Goal: Transaction & Acquisition: Purchase product/service

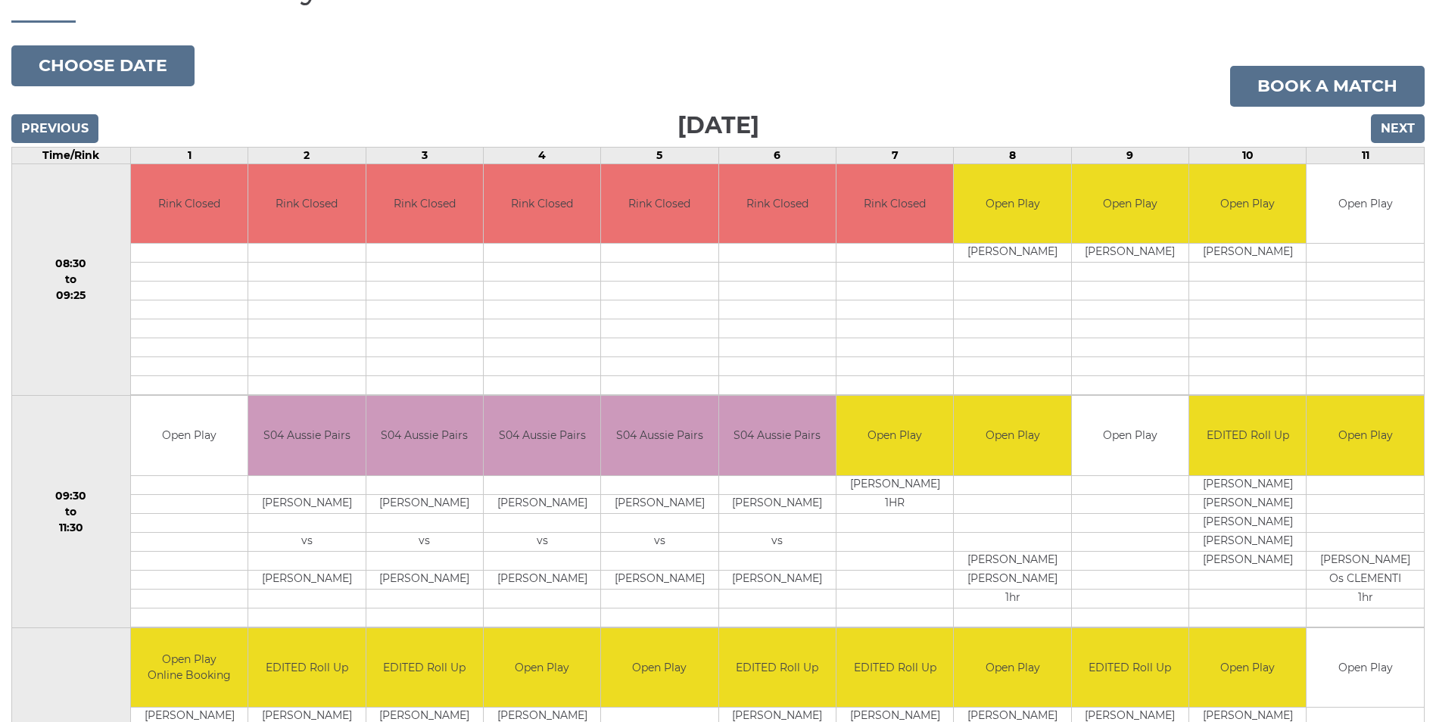
scroll to position [227, 0]
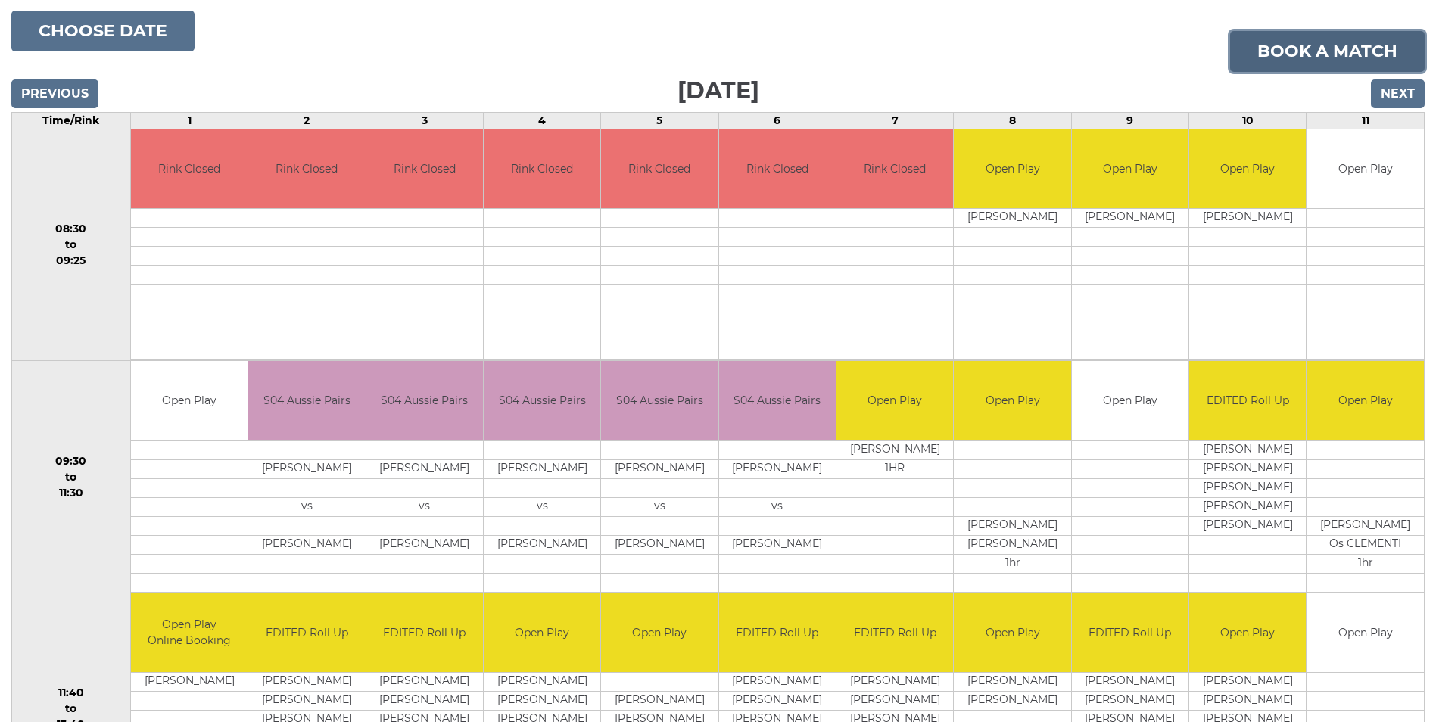
click at [1307, 58] on link "Book a match" at bounding box center [1327, 51] width 195 height 41
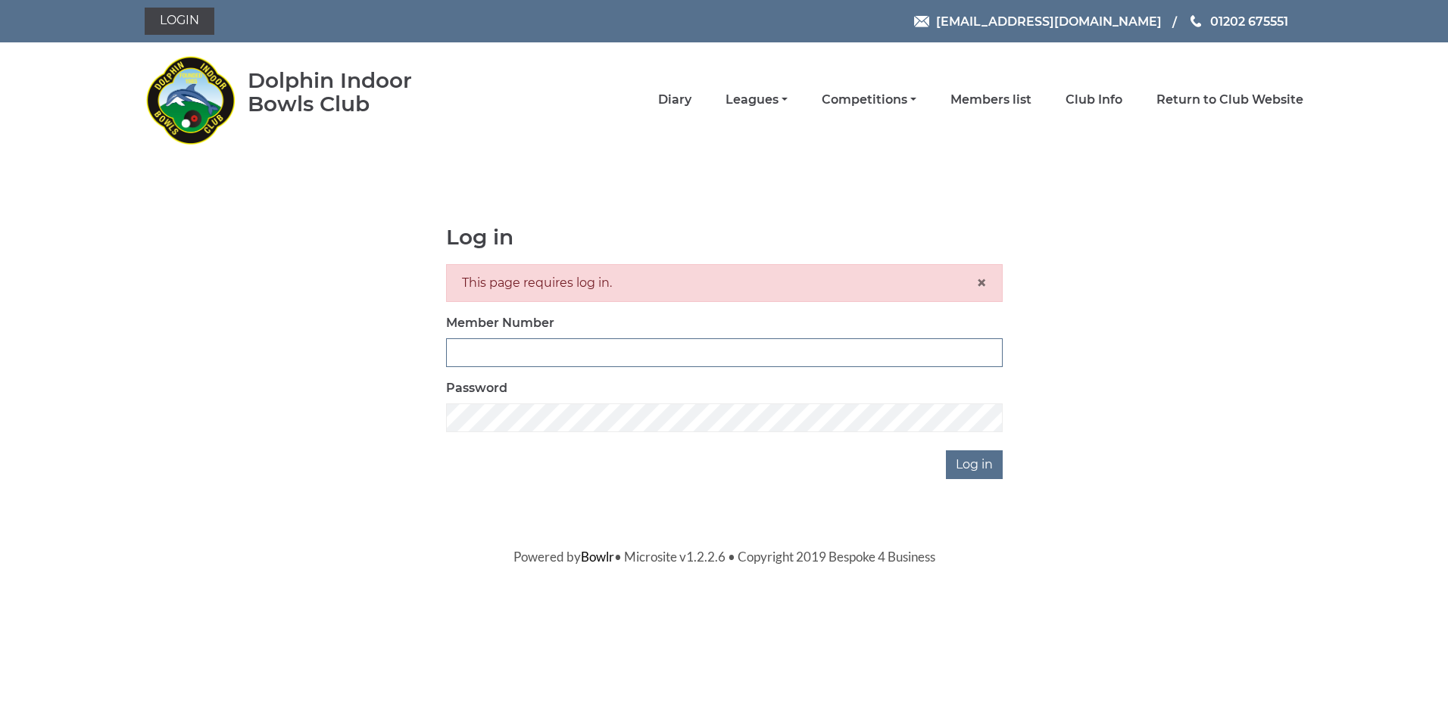
click at [623, 346] on input "Member Number" at bounding box center [724, 352] width 557 height 29
type input "4099"
click at [971, 466] on input "Log in" at bounding box center [974, 465] width 57 height 29
click at [401, 407] on div "Log in Login or password is incorrect. × Member Number 4099 Password Log in" at bounding box center [724, 353] width 1159 height 254
click at [377, 416] on div "Log in Login or password is incorrect. × Member Number 4099 Password Log in" at bounding box center [724, 353] width 1159 height 254
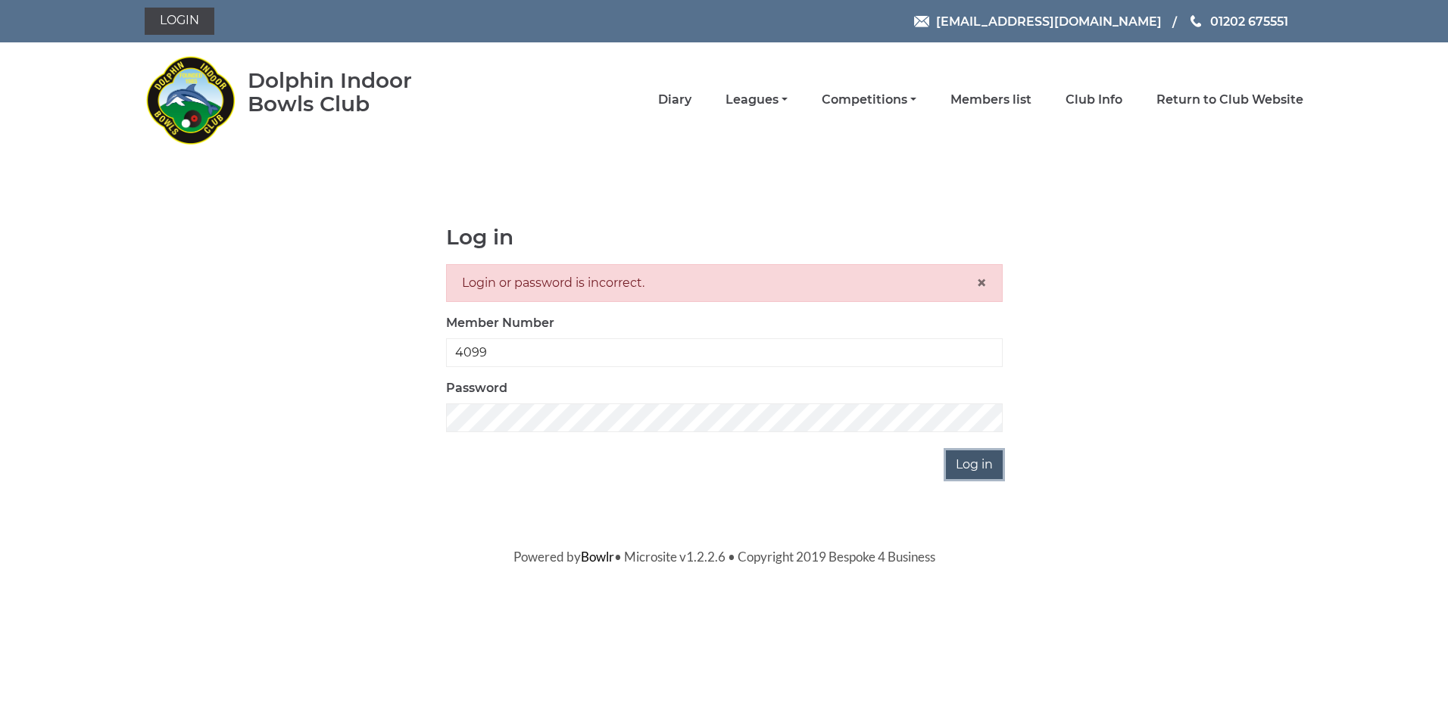
click at [975, 466] on input "Log in" at bounding box center [974, 465] width 57 height 29
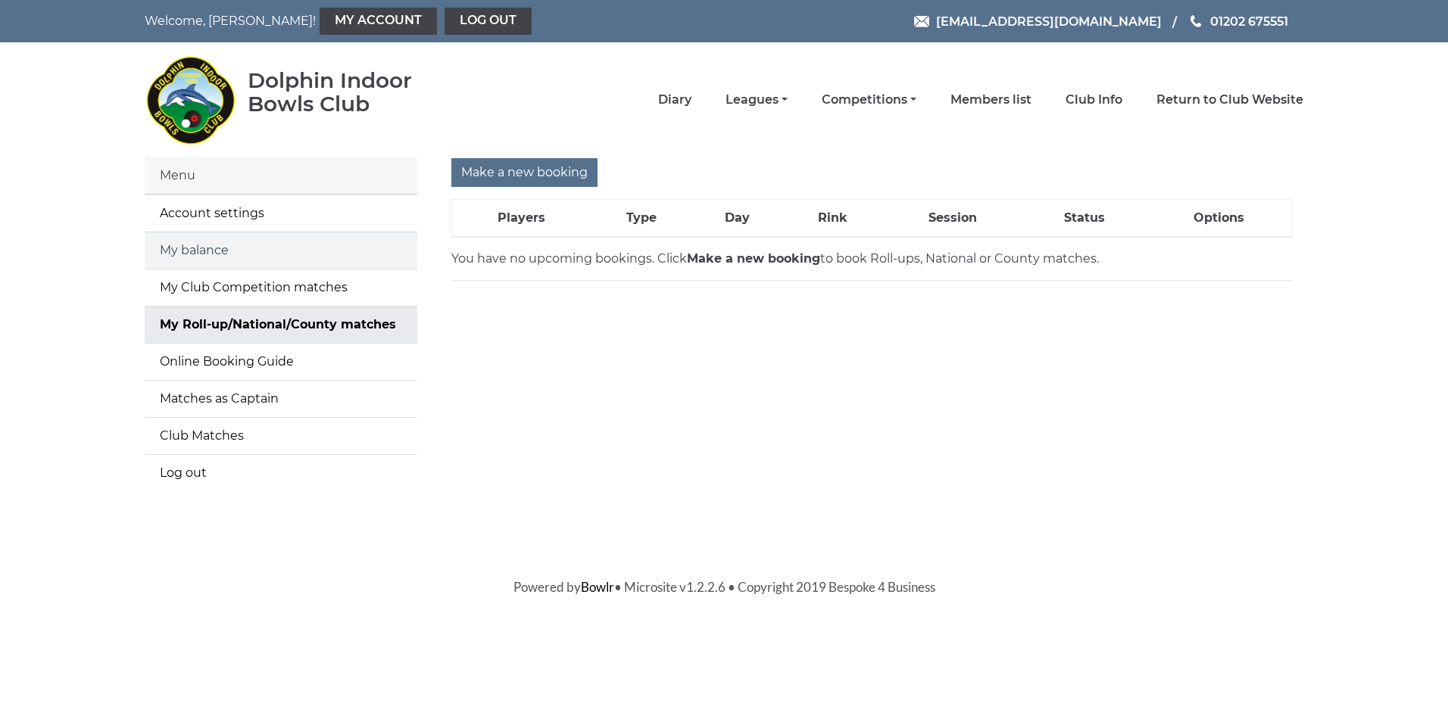
click at [223, 248] on link "My balance" at bounding box center [281, 250] width 273 height 36
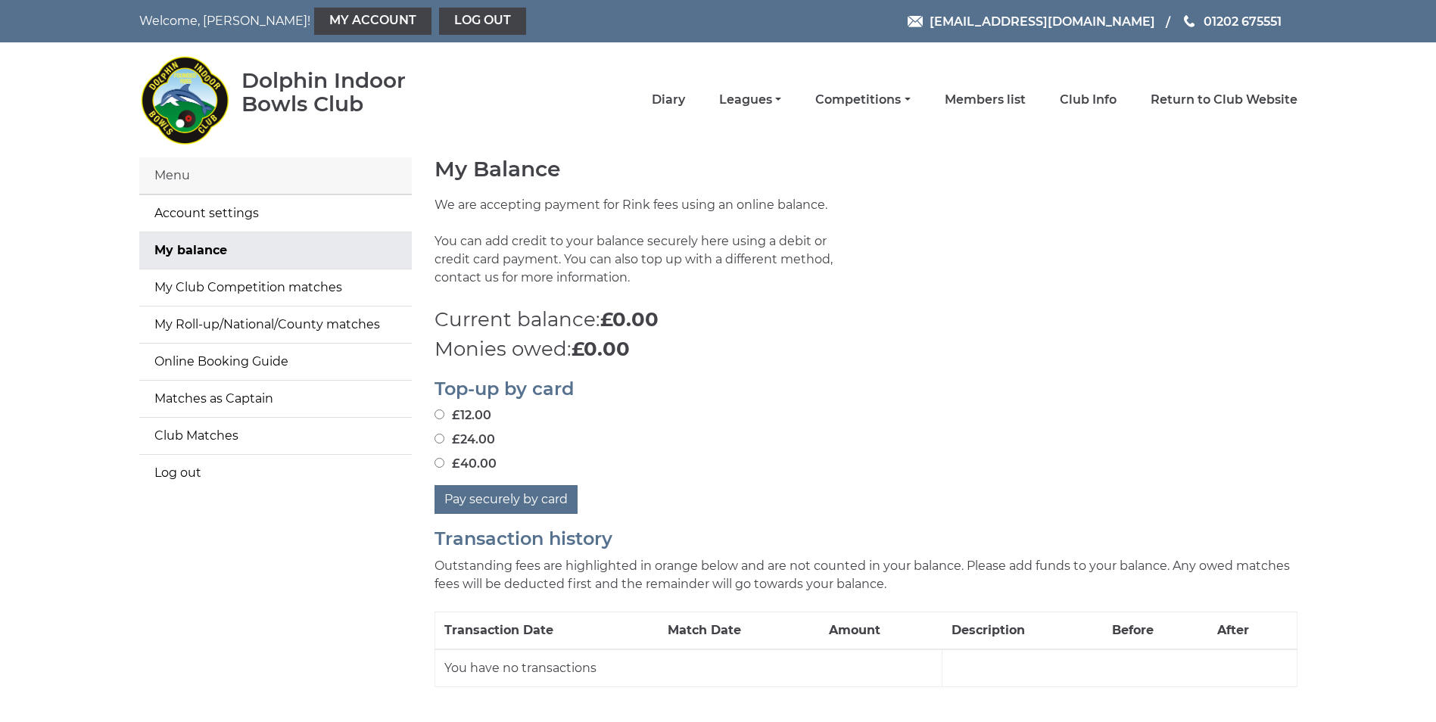
click at [441, 459] on input "£40.00" at bounding box center [440, 463] width 10 height 10
radio input "true"
click at [522, 502] on button "Pay securely by card" at bounding box center [506, 499] width 143 height 29
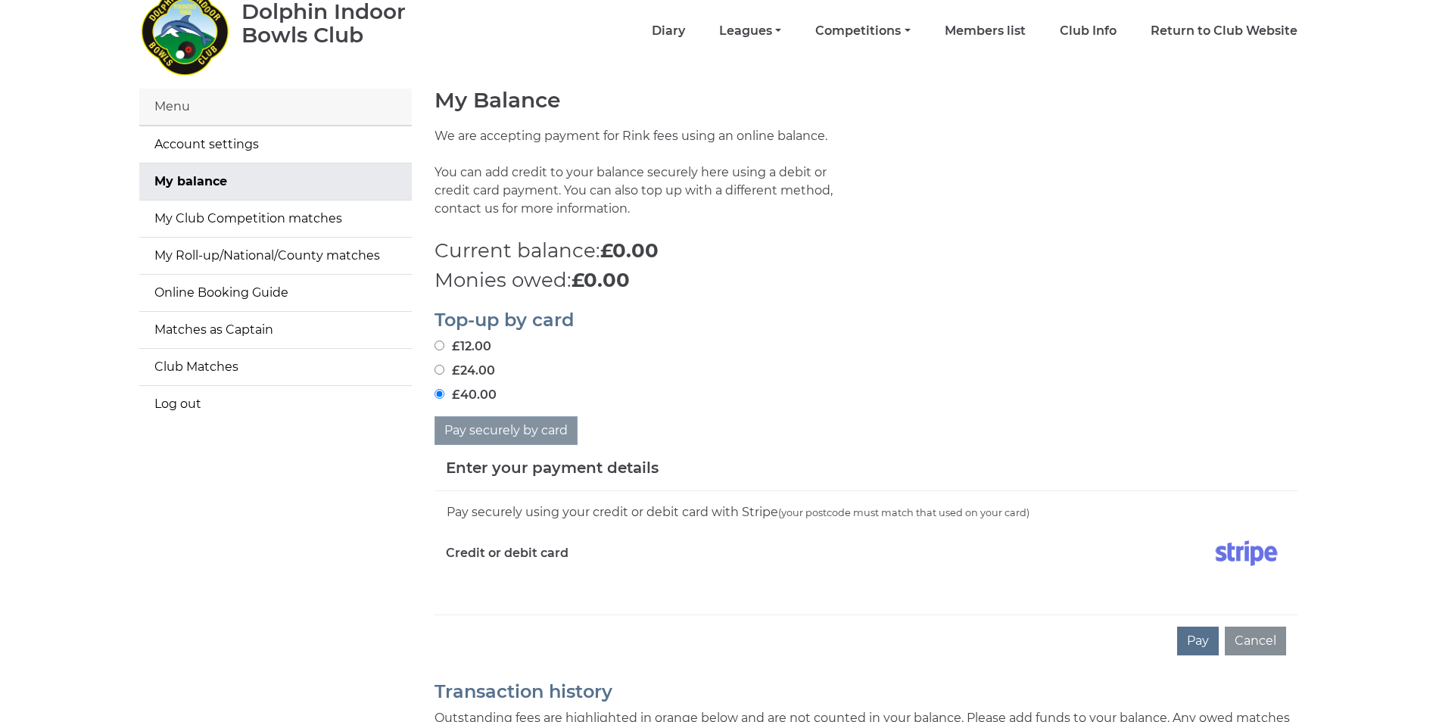
scroll to position [151, 0]
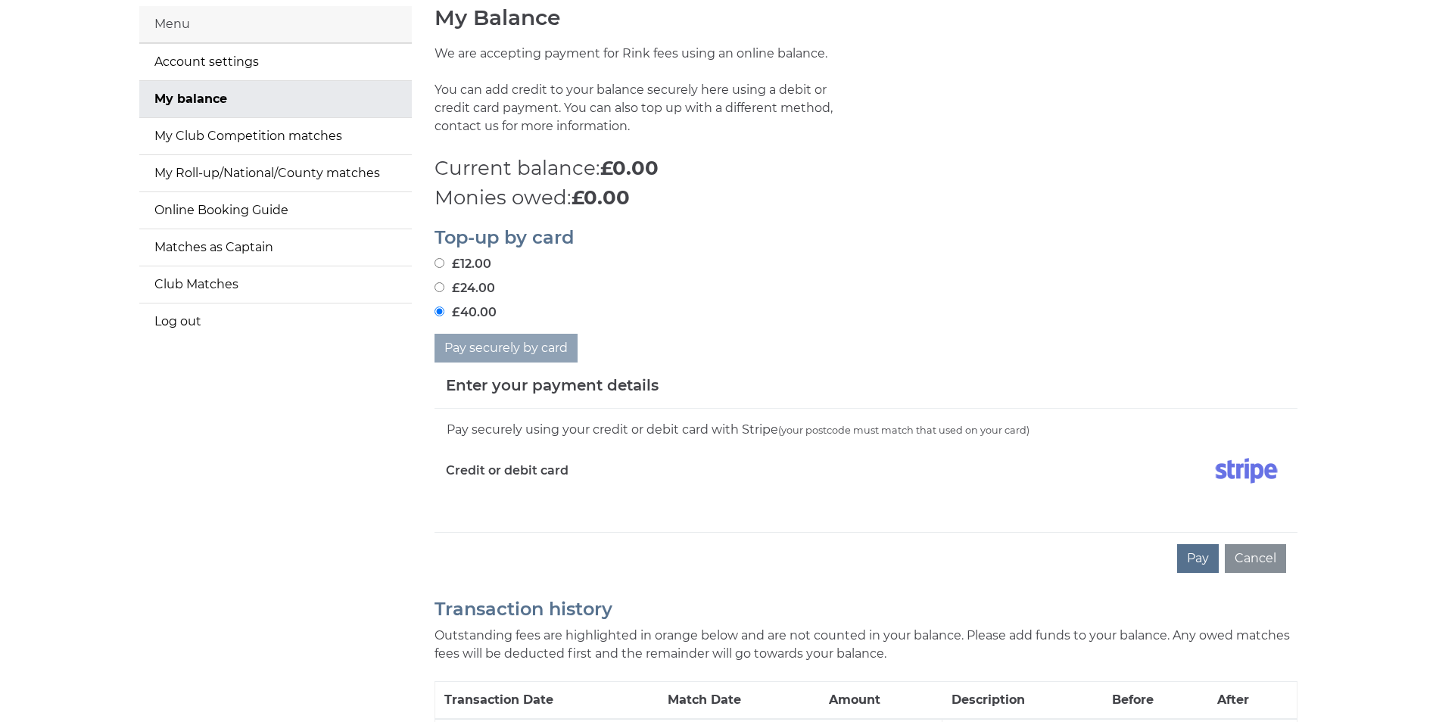
click at [522, 513] on div "Pay securely using your credit or debit card with Stripe (your postcode must ma…" at bounding box center [866, 470] width 863 height 123
click at [522, 494] on div "Credit or debit card" at bounding box center [651, 474] width 432 height 44
click at [678, 386] on div "Enter your payment details" at bounding box center [866, 386] width 863 height 46
click at [470, 484] on label "Credit or debit card" at bounding box center [507, 471] width 123 height 38
click at [1198, 555] on button "Pay" at bounding box center [1198, 558] width 42 height 29
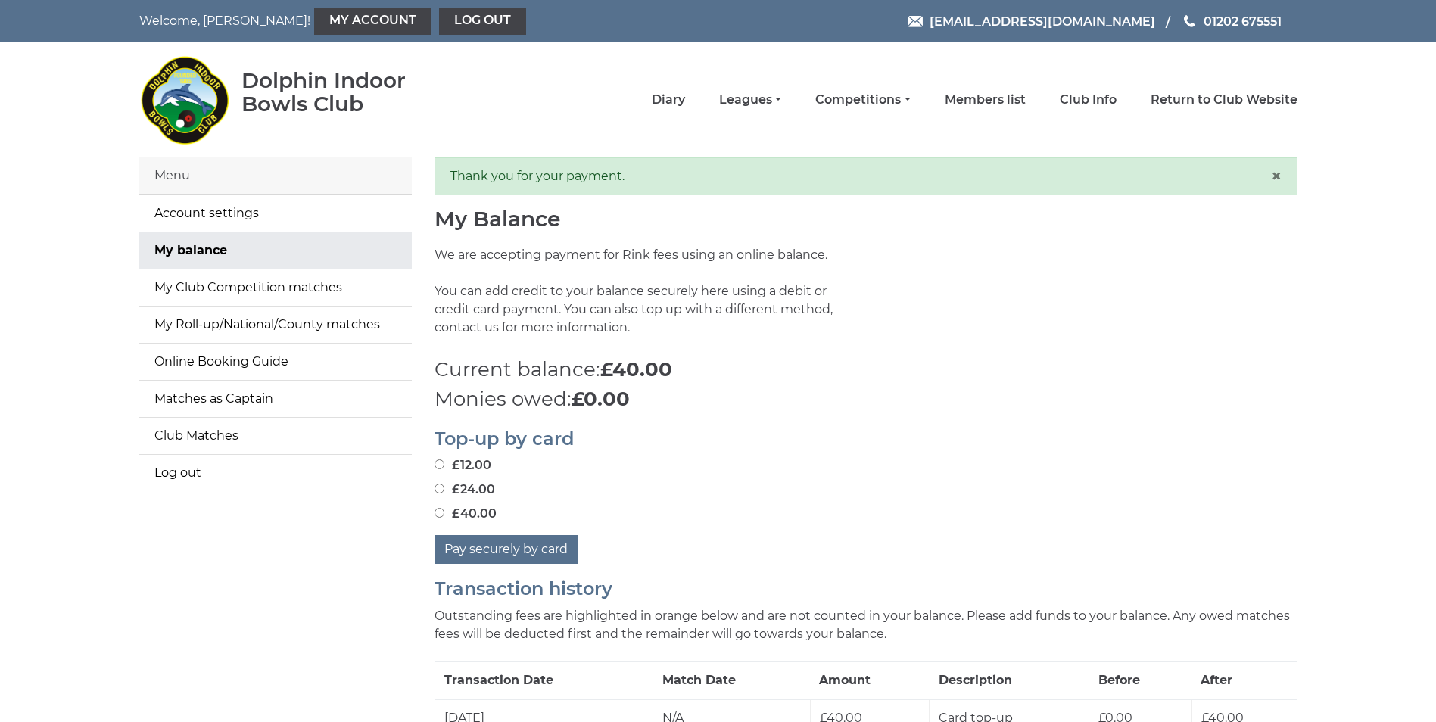
click at [1202, 555] on div "Pay securely by card" at bounding box center [866, 549] width 863 height 29
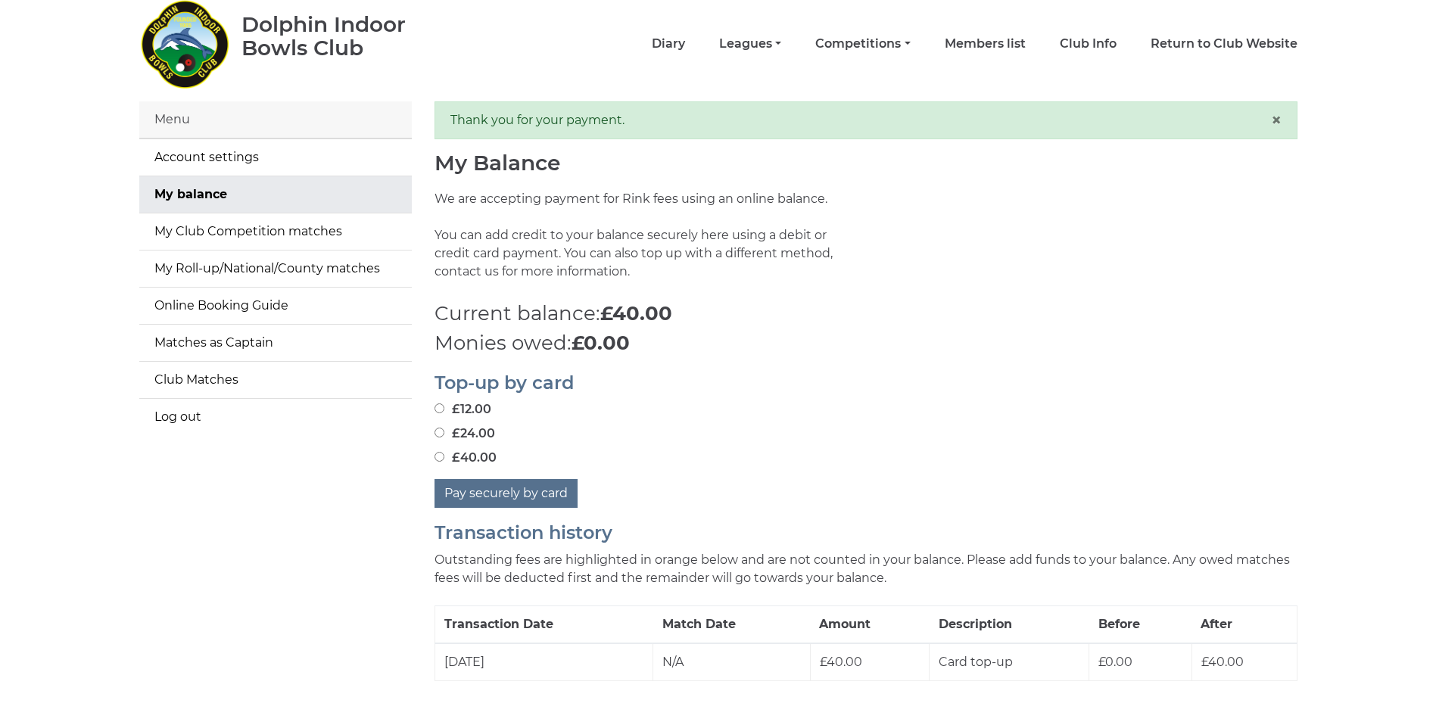
scroll to position [39, 0]
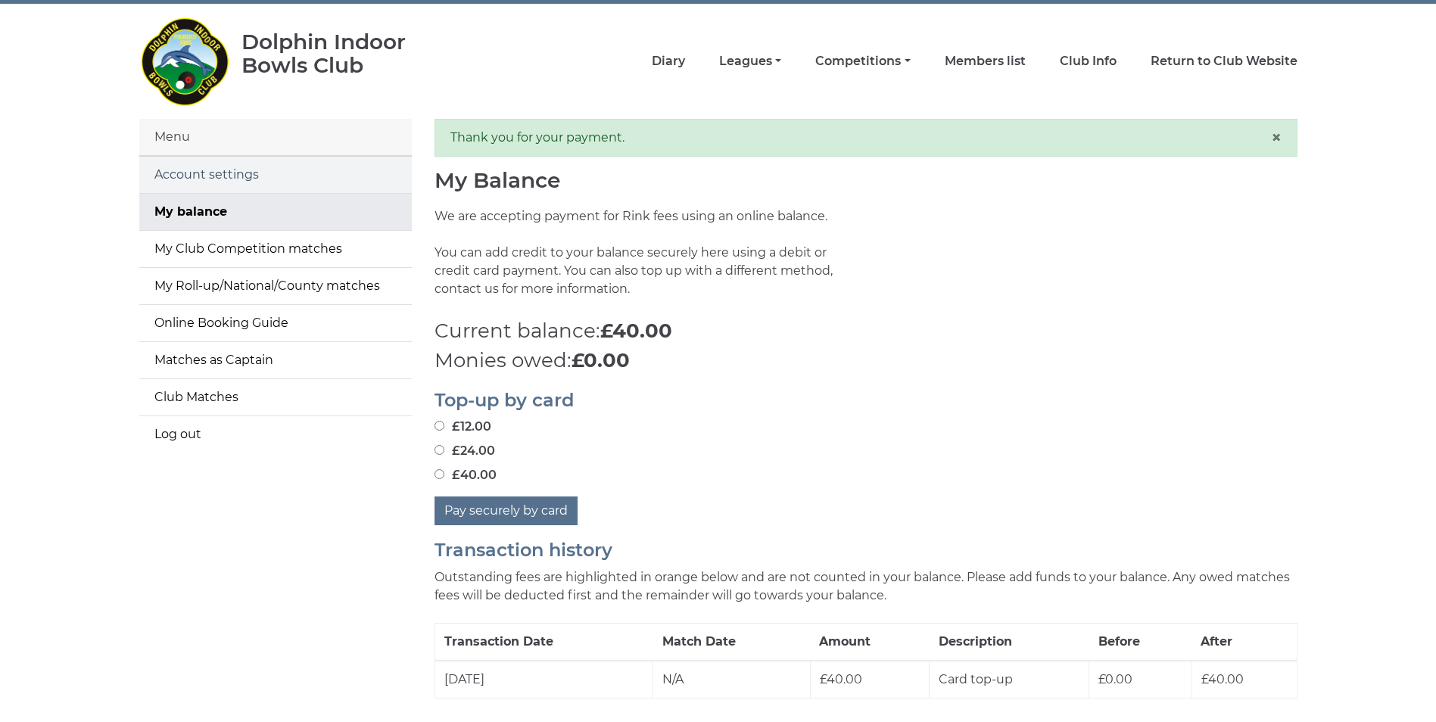
click at [221, 171] on link "Account settings" at bounding box center [275, 175] width 273 height 36
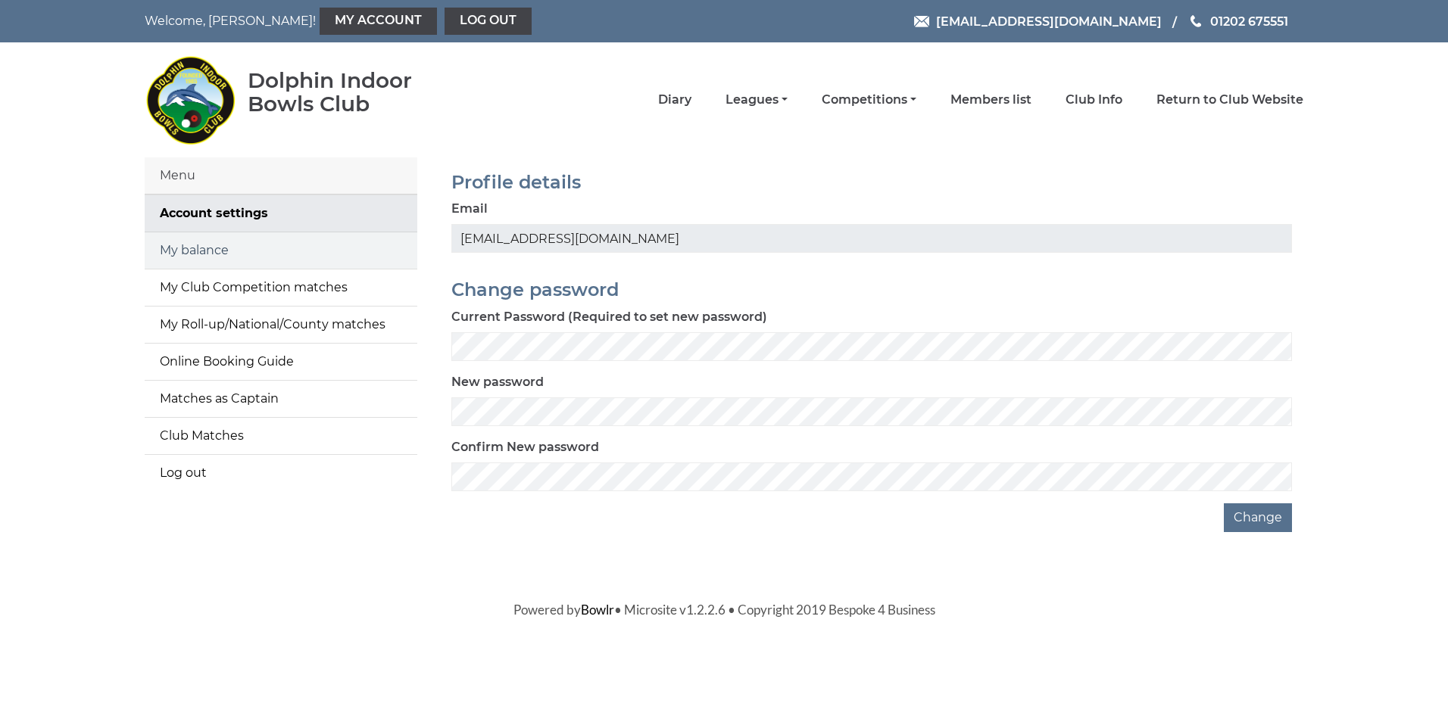
click at [225, 256] on link "My balance" at bounding box center [281, 250] width 273 height 36
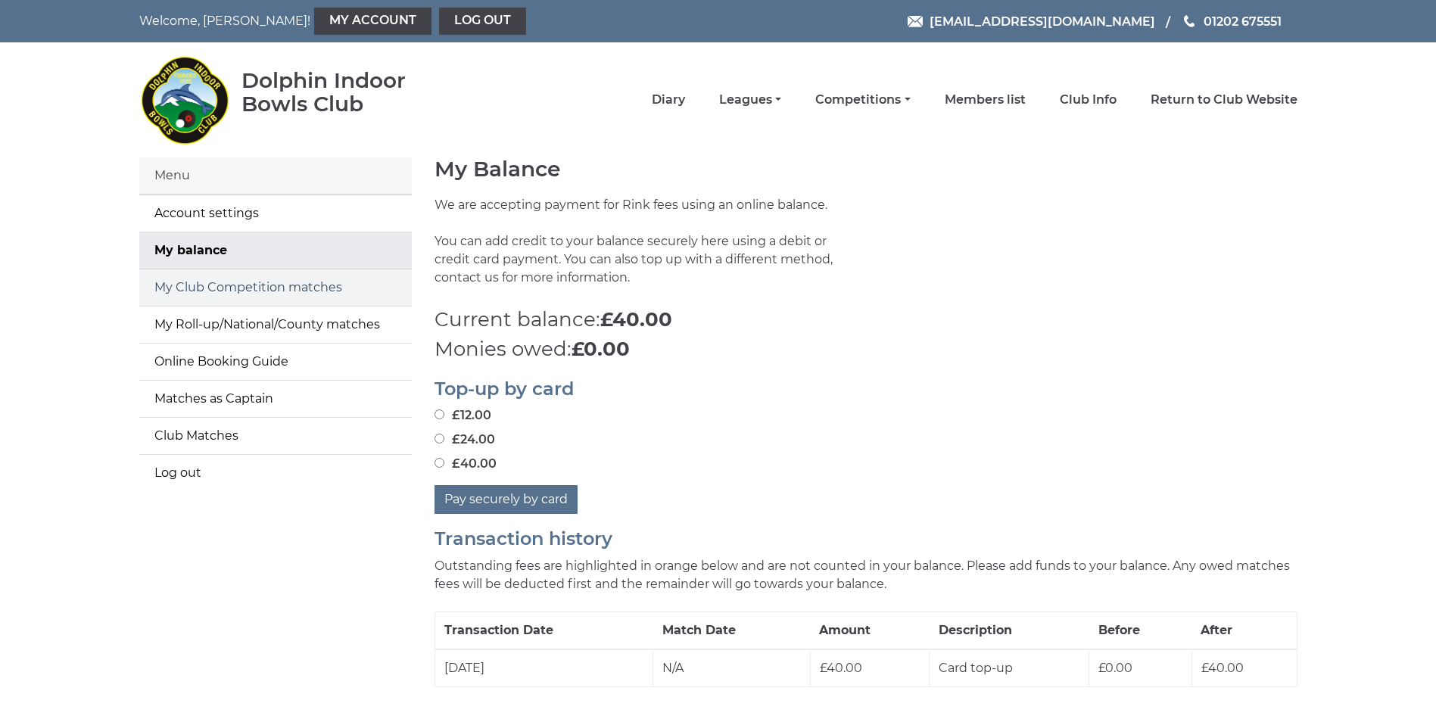
click at [227, 288] on link "My Club Competition matches" at bounding box center [275, 288] width 273 height 36
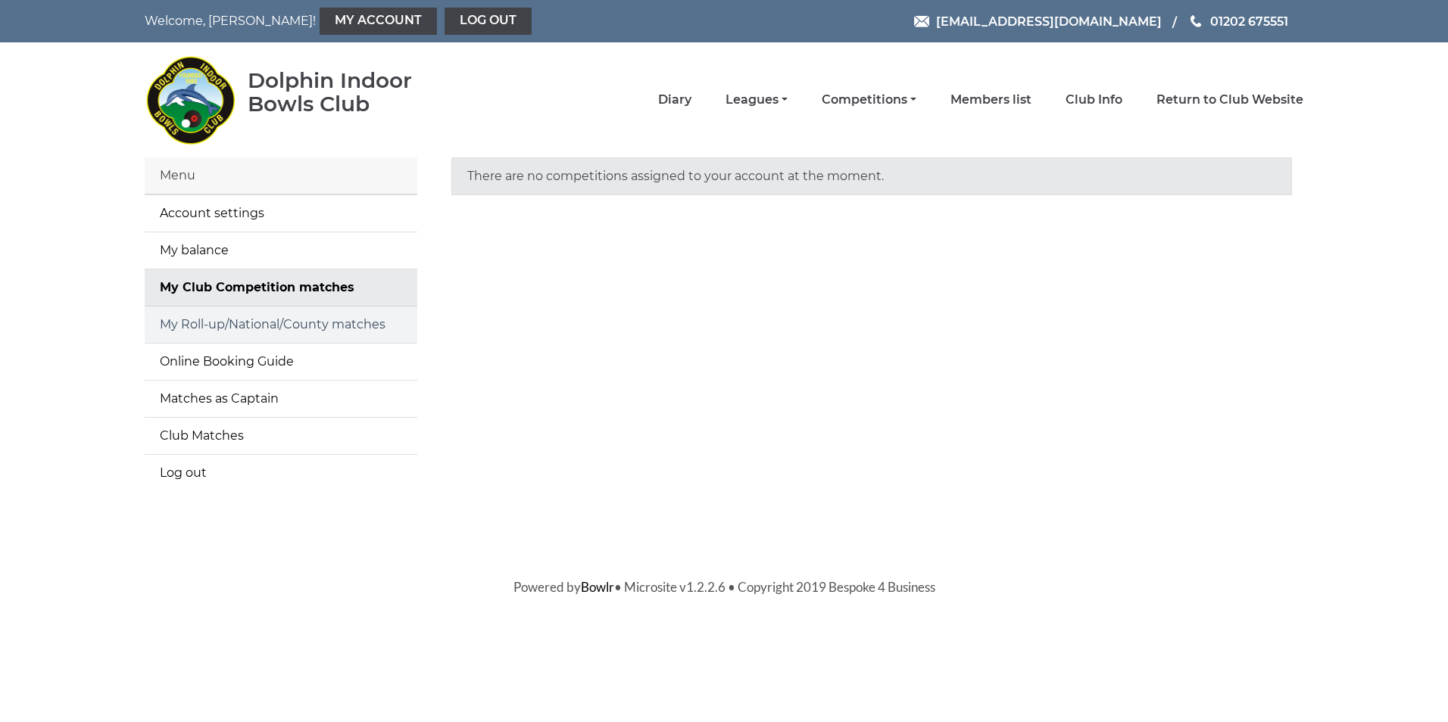
click at [229, 329] on link "My Roll-up/National/County matches" at bounding box center [281, 325] width 273 height 36
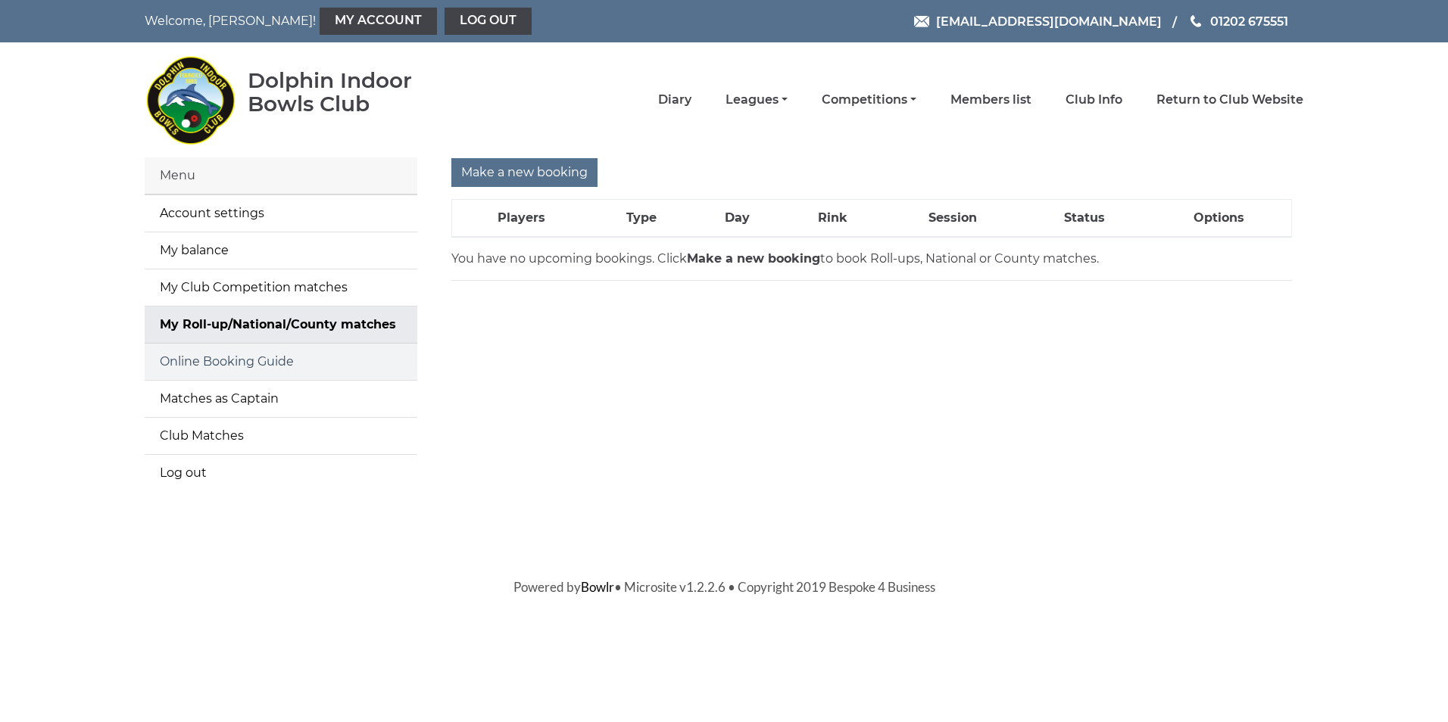
click at [229, 367] on link "Online Booking Guide" at bounding box center [281, 362] width 273 height 36
click at [226, 398] on link "Matches as Captain" at bounding box center [281, 399] width 273 height 36
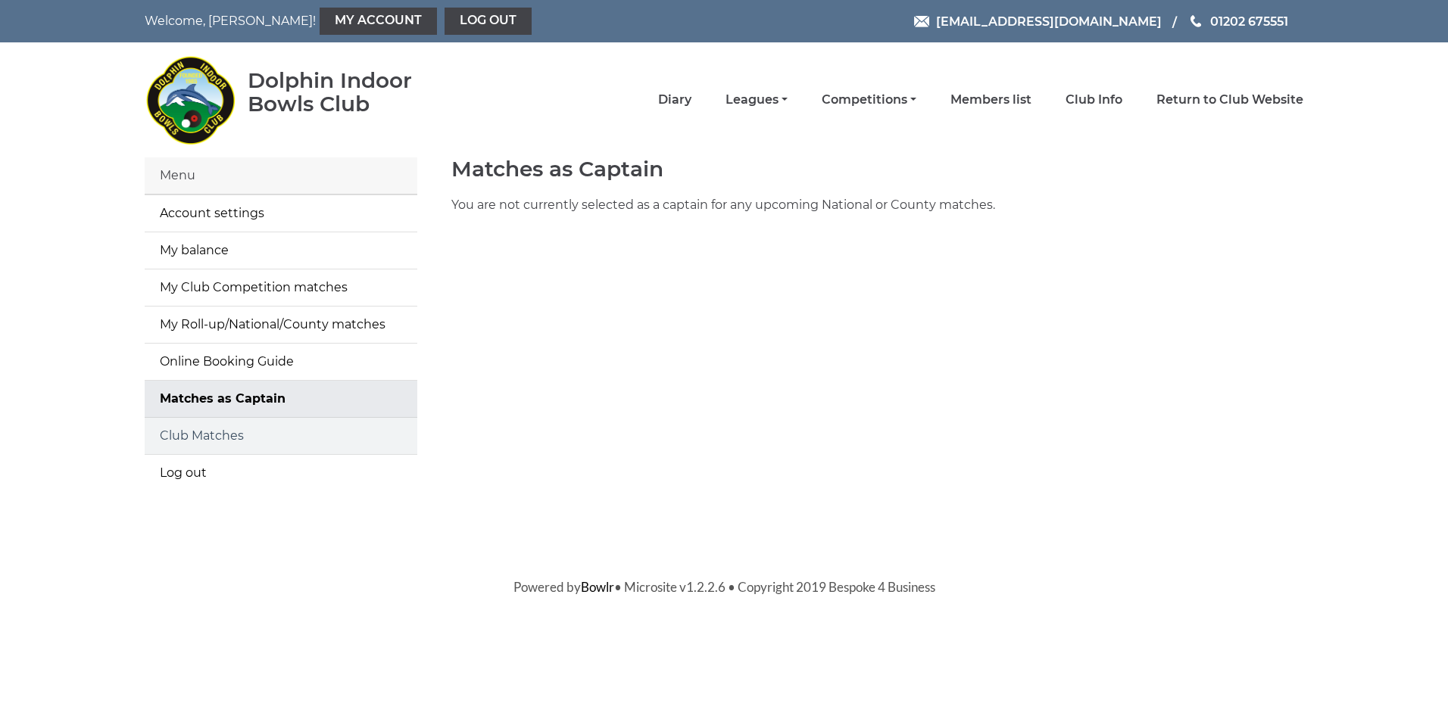
click at [219, 432] on link "Club Matches" at bounding box center [281, 436] width 273 height 36
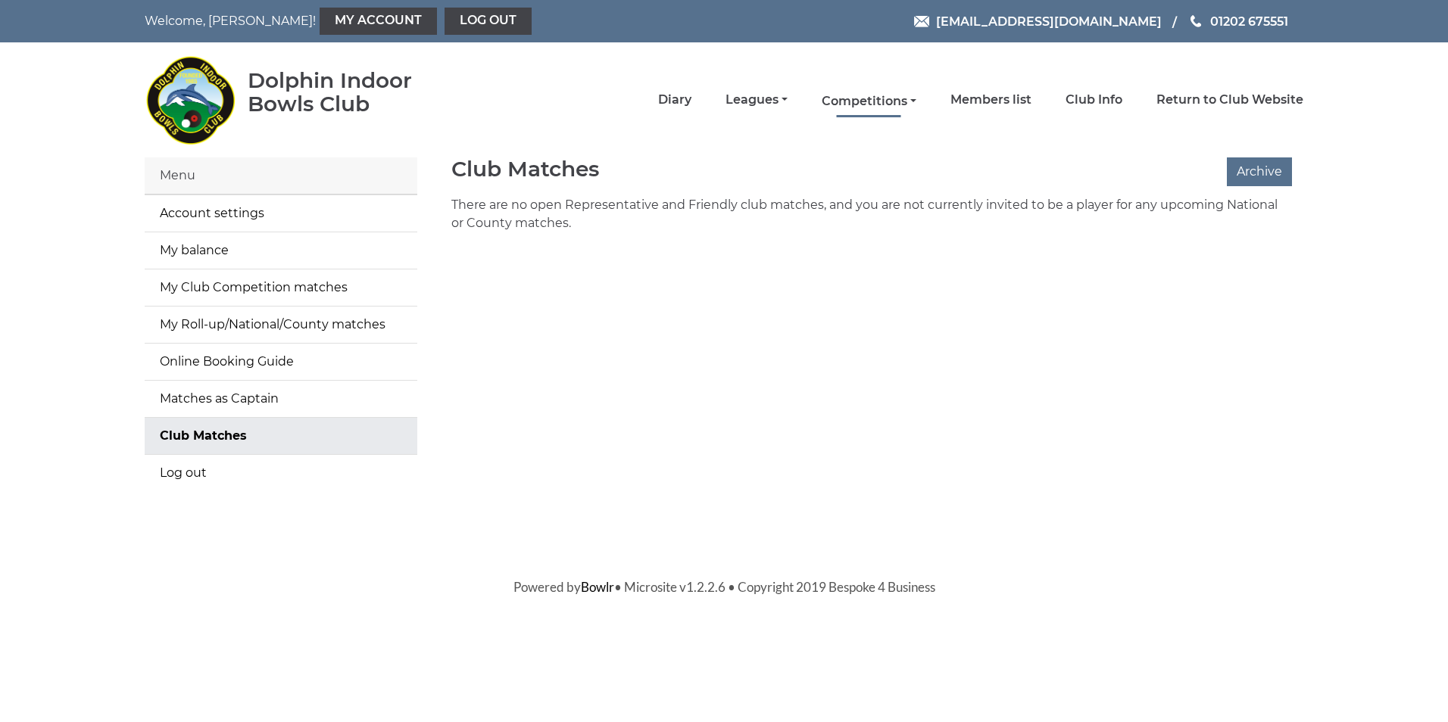
click at [875, 95] on link "Competitions" at bounding box center [869, 101] width 95 height 17
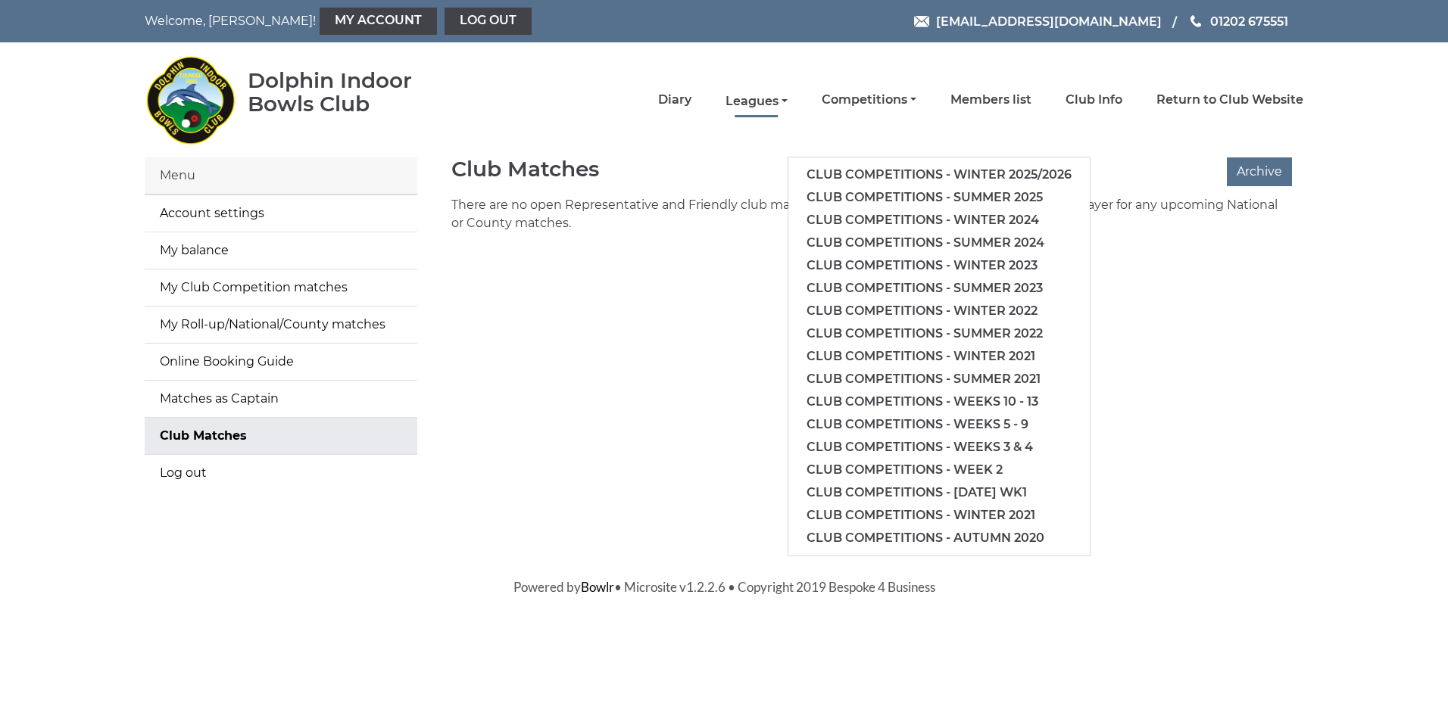
click at [759, 94] on link "Leagues" at bounding box center [756, 101] width 62 height 17
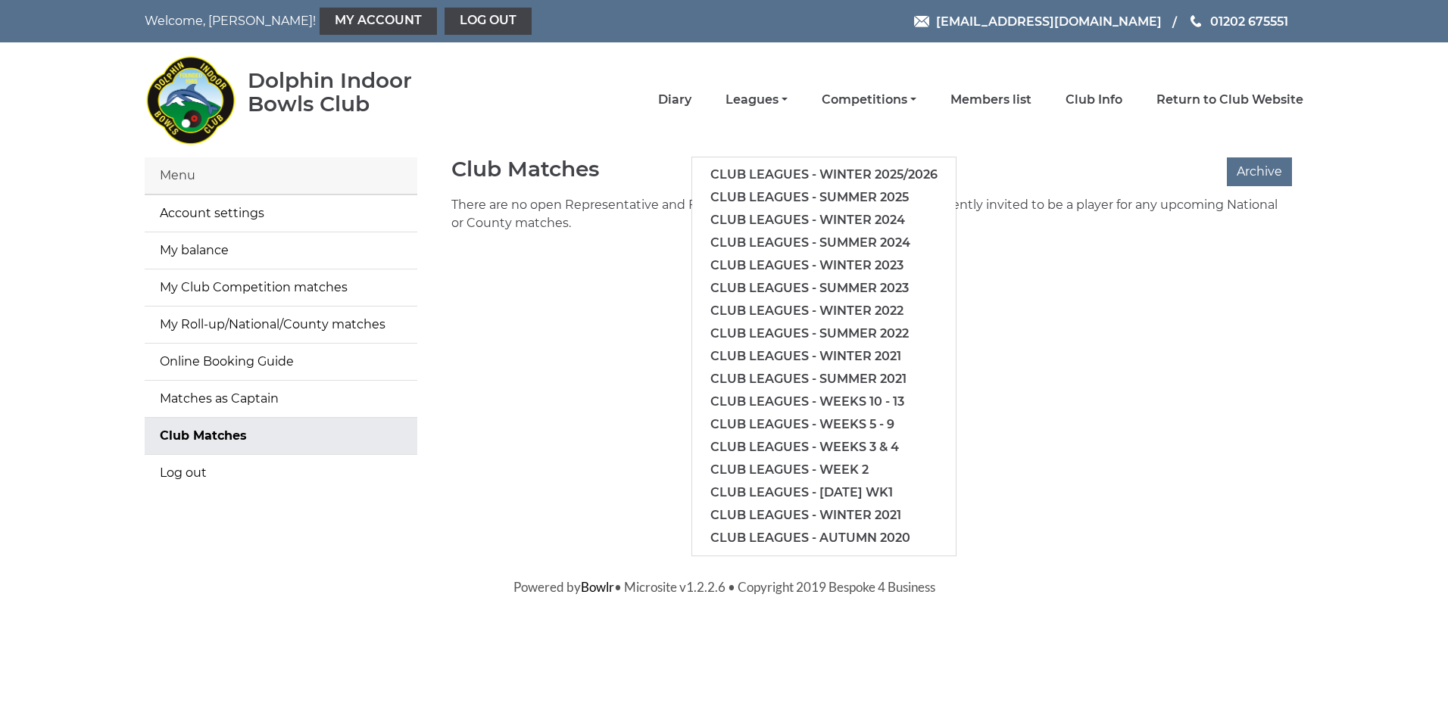
click at [660, 93] on li "Diary" at bounding box center [657, 100] width 67 height 32
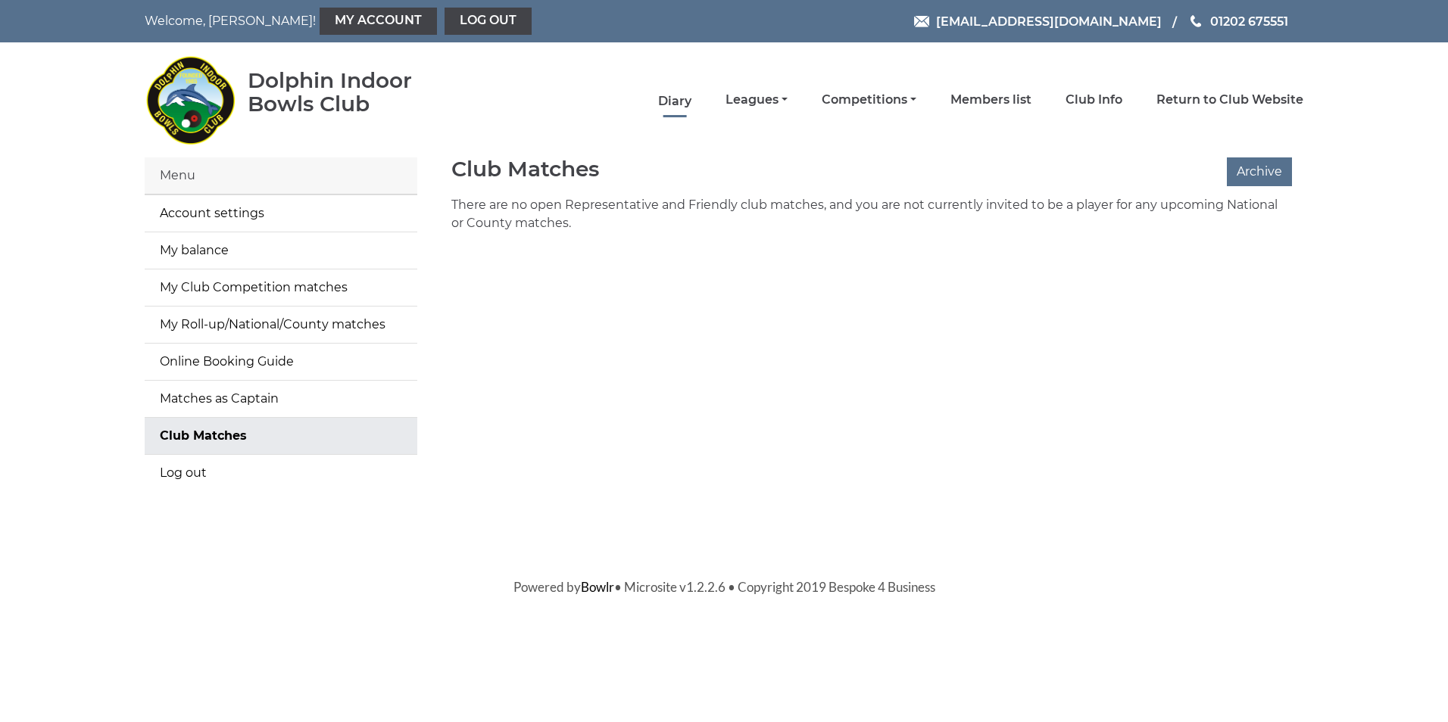
click at [672, 98] on link "Diary" at bounding box center [674, 101] width 33 height 17
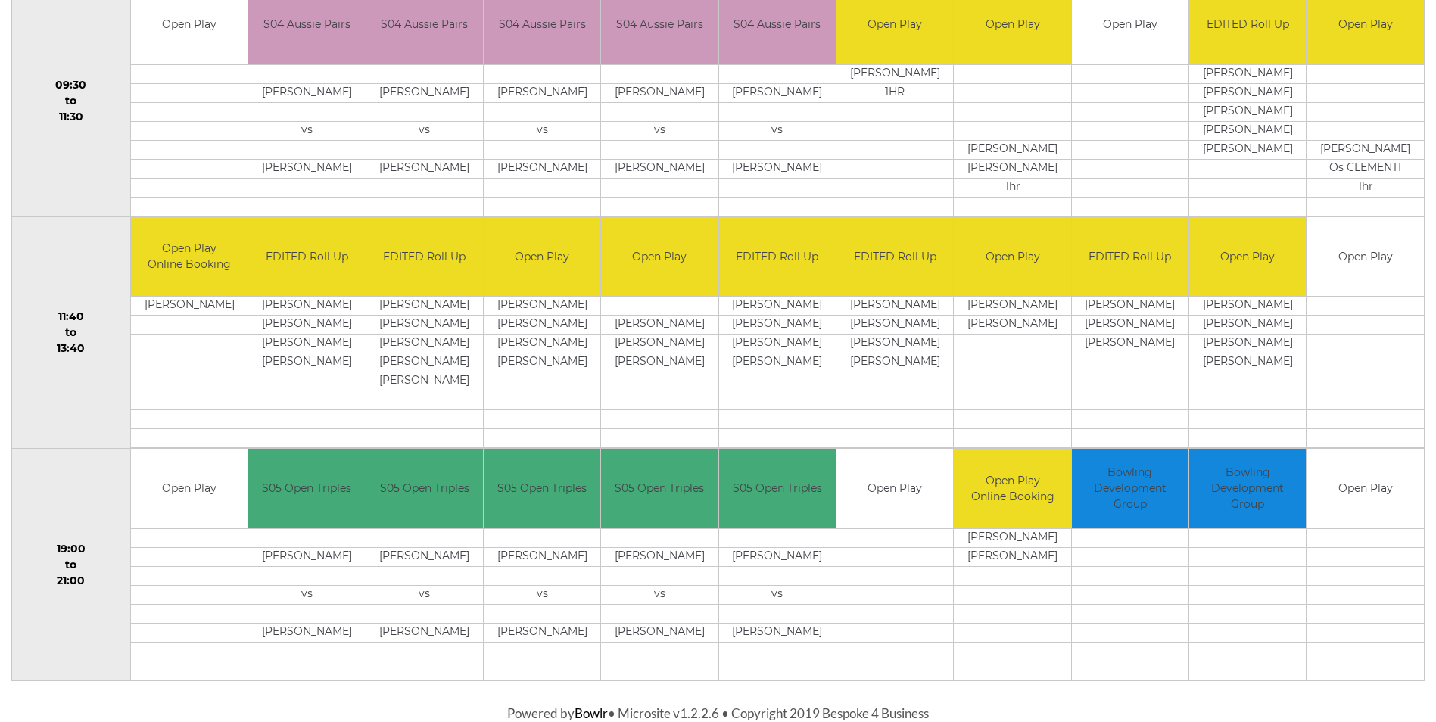
scroll to position [604, 0]
